Goal: Task Accomplishment & Management: Use online tool/utility

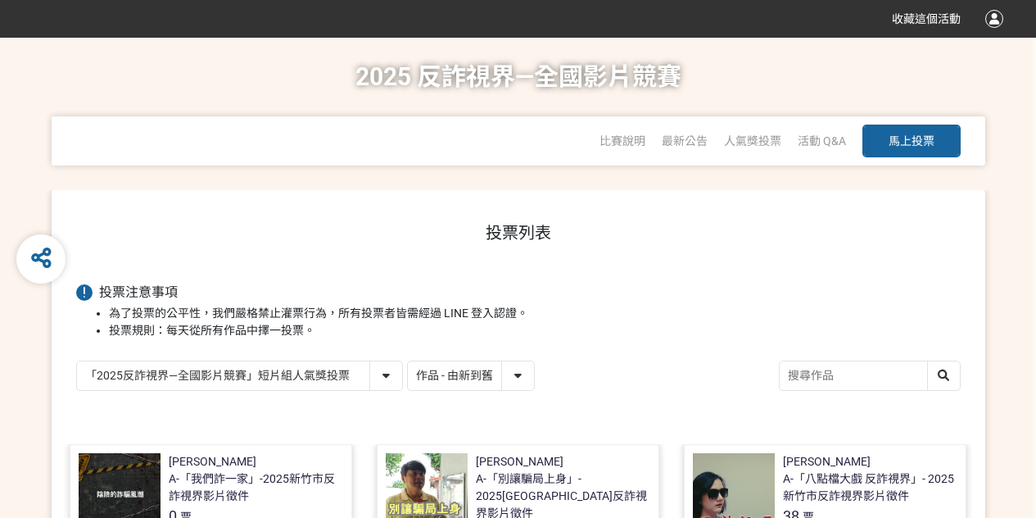
select select "13146"
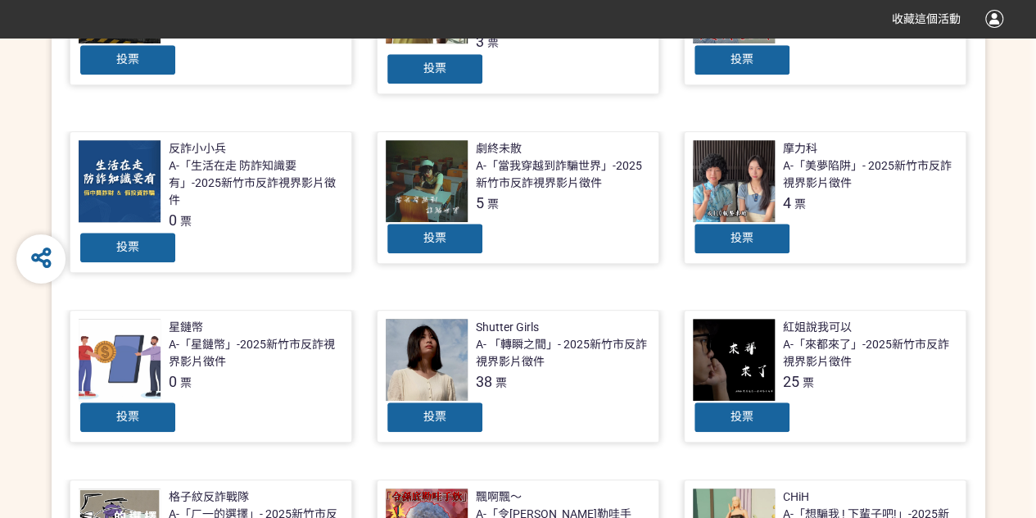
scroll to position [655, 0]
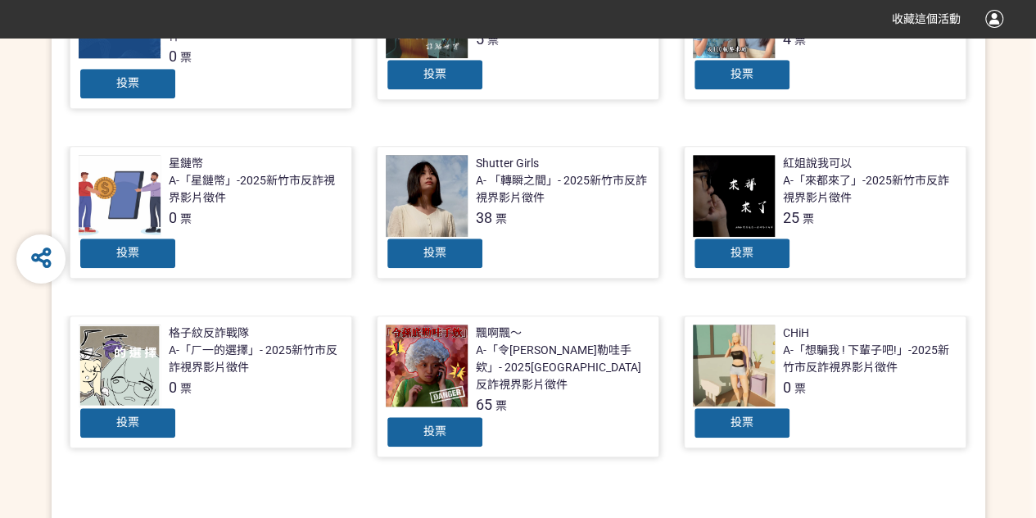
click at [819, 342] on div "A-「想騙我 ! 下輩子吧!」-2025新竹市反詐視界影片徵件" at bounding box center [870, 359] width 175 height 34
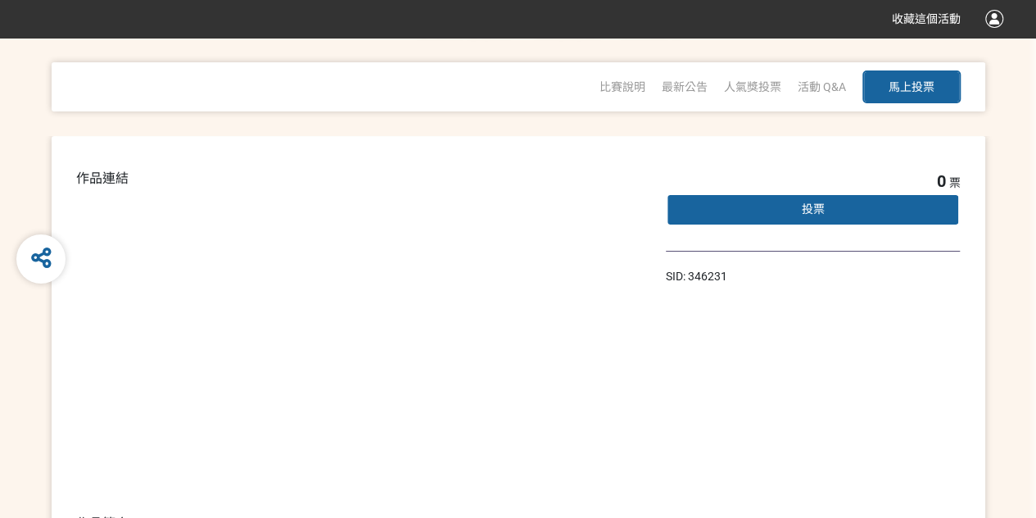
scroll to position [109, 0]
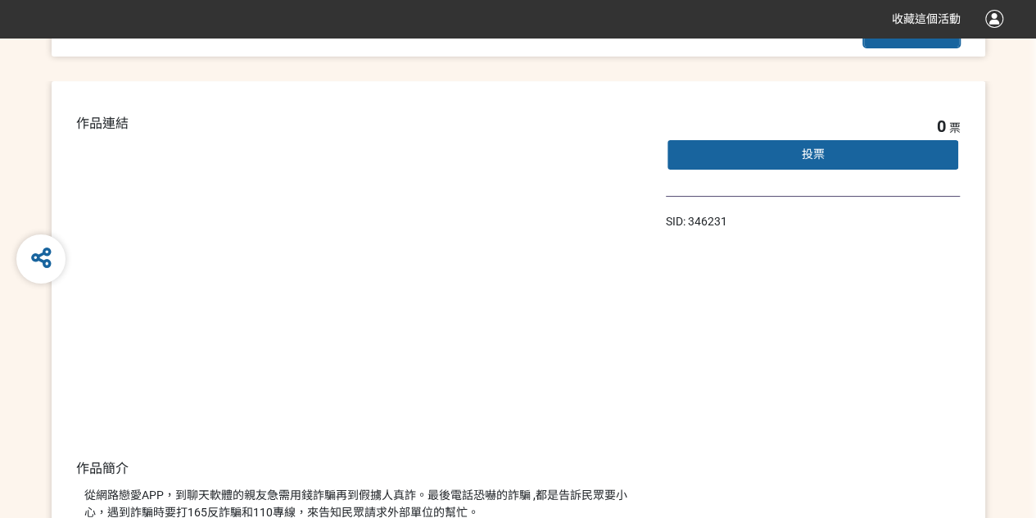
select select "13146"
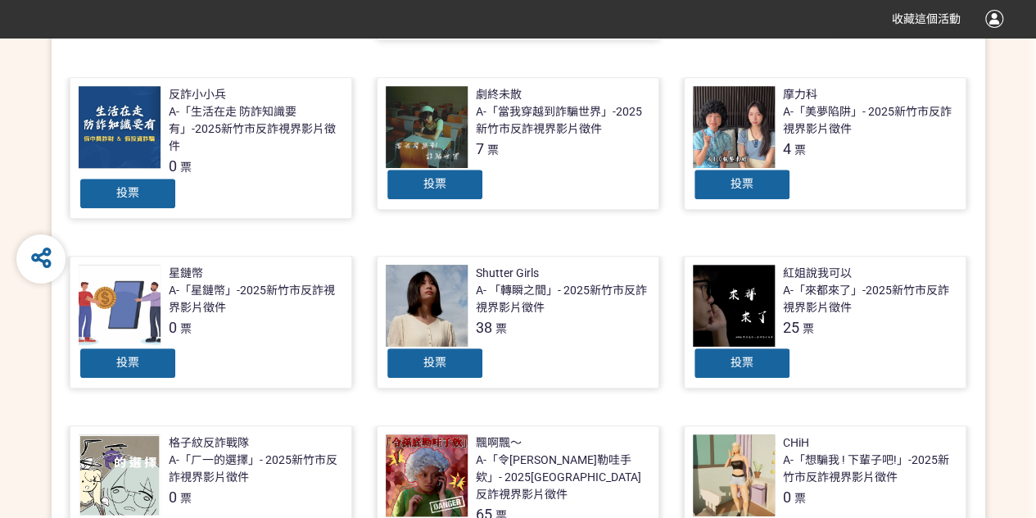
scroll to position [437, 0]
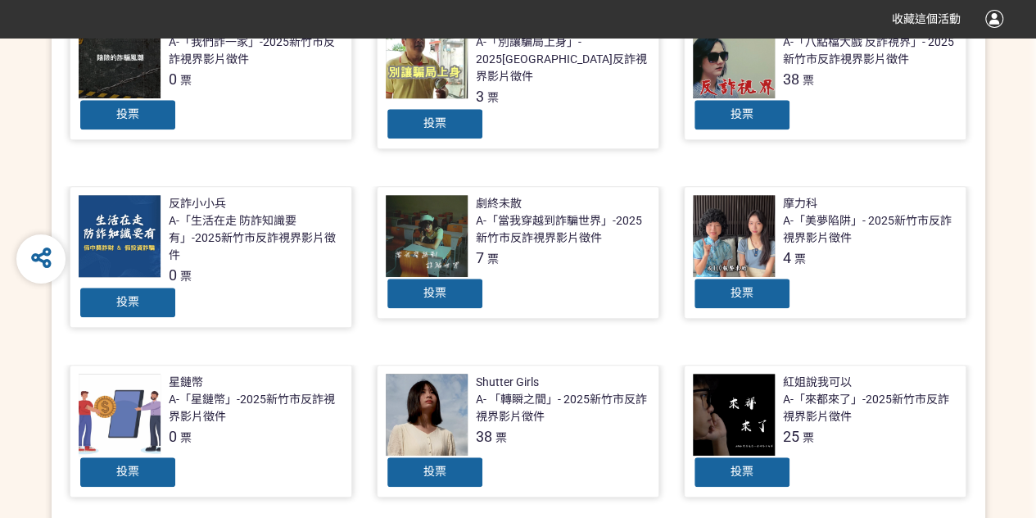
click at [456, 283] on div "投票" at bounding box center [435, 293] width 98 height 33
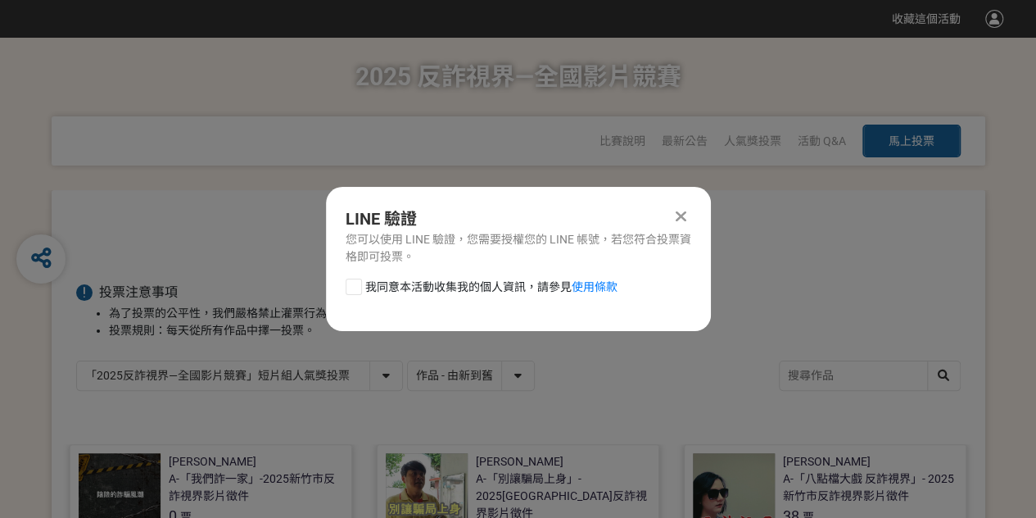
scroll to position [0, 0]
click at [355, 286] on div at bounding box center [354, 287] width 16 height 16
checkbox input "true"
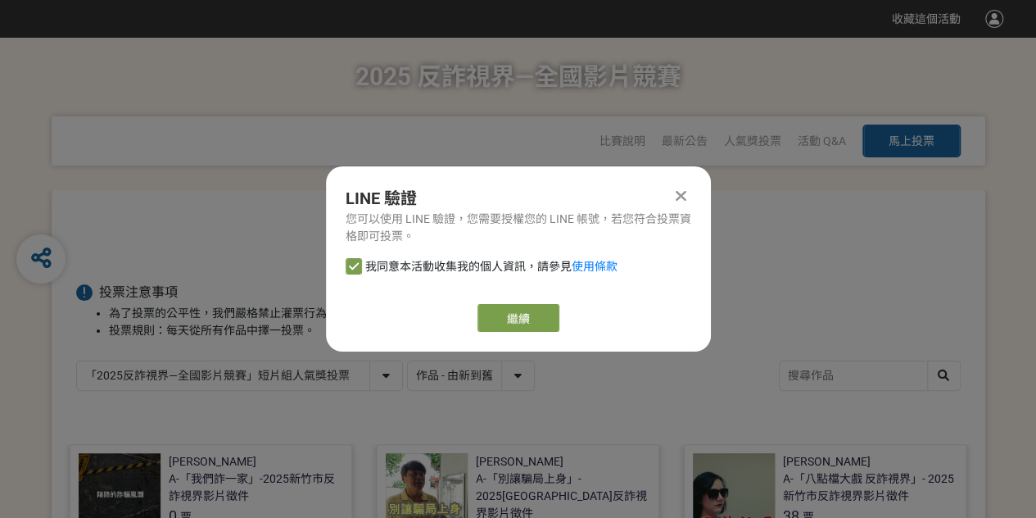
click at [473, 312] on div "繼續" at bounding box center [519, 318] width 346 height 28
click at [494, 317] on link "繼續" at bounding box center [519, 318] width 82 height 28
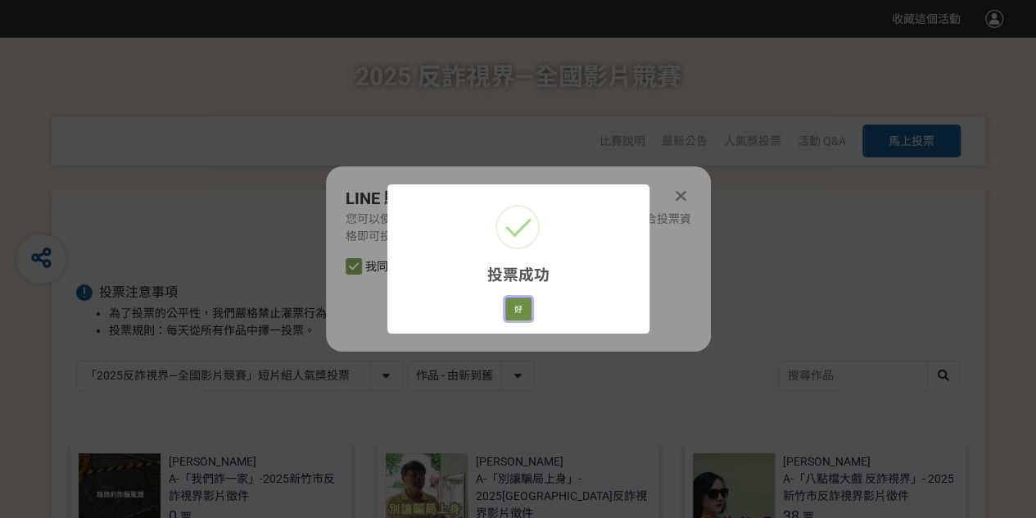
click at [523, 309] on button "好" at bounding box center [519, 308] width 26 height 23
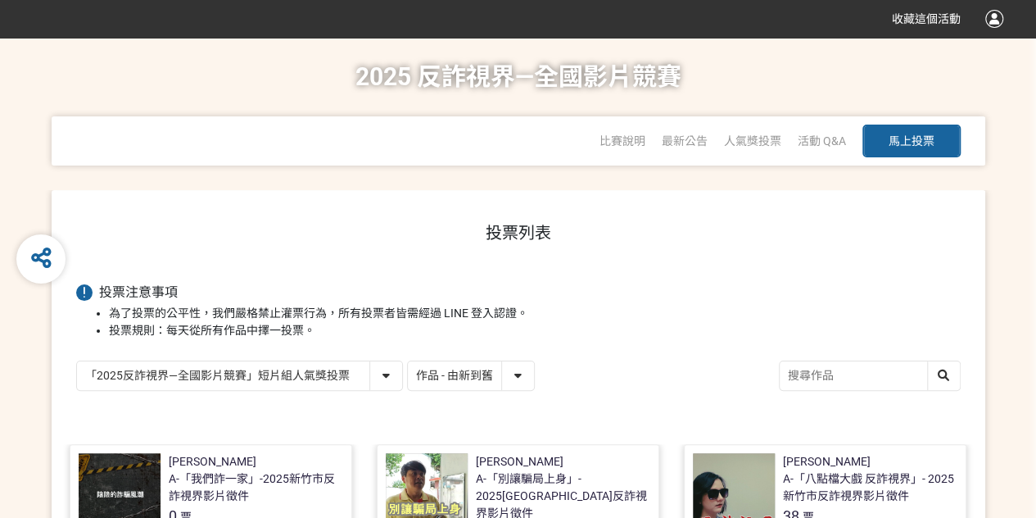
scroll to position [218, 0]
